Goal: Task Accomplishment & Management: Use online tool/utility

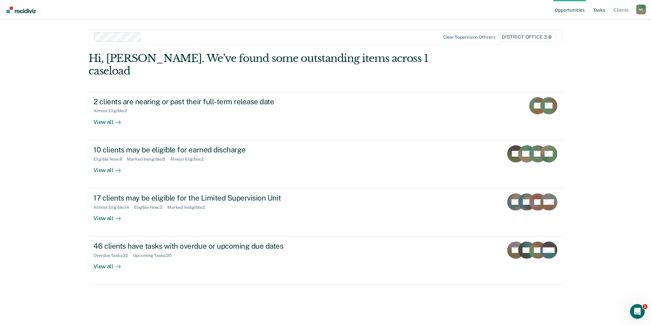
click at [604, 11] on link "Tasks" at bounding box center [599, 10] width 14 height 20
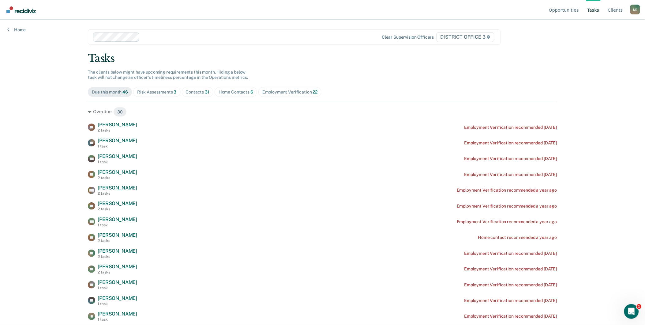
click at [163, 91] on div "Risk Assessments 3" at bounding box center [157, 91] width 40 height 5
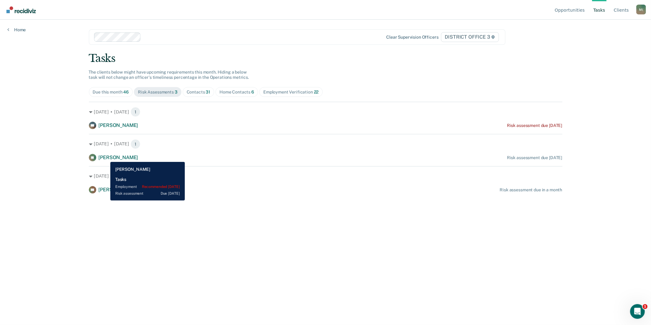
click at [106, 157] on span "[PERSON_NAME]" at bounding box center [119, 157] width 40 height 6
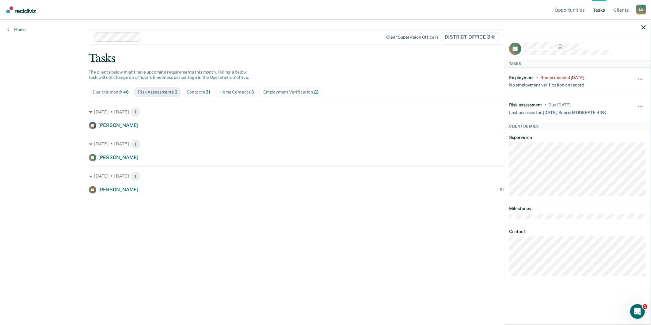
click at [641, 29] on div at bounding box center [577, 27] width 146 height 15
click at [644, 27] on icon "button" at bounding box center [643, 27] width 4 height 4
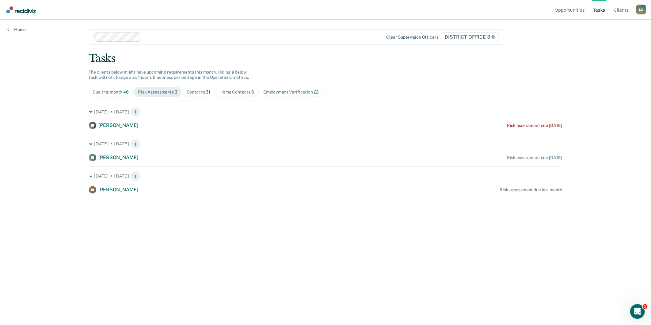
click at [105, 93] on div "Due this month 46" at bounding box center [111, 91] width 36 height 5
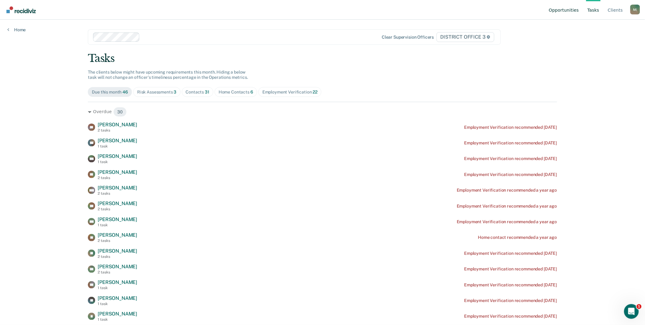
click at [565, 11] on link "Opportunities" at bounding box center [564, 10] width 32 height 20
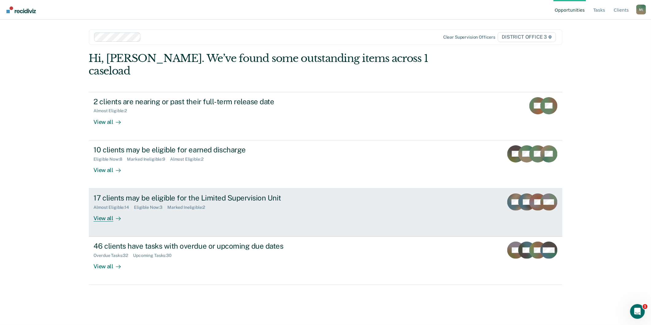
click at [154, 193] on div "17 clients may be eligible for the Limited Supervision Unit" at bounding box center [201, 197] width 215 height 9
